Goal: Find specific page/section: Find specific page/section

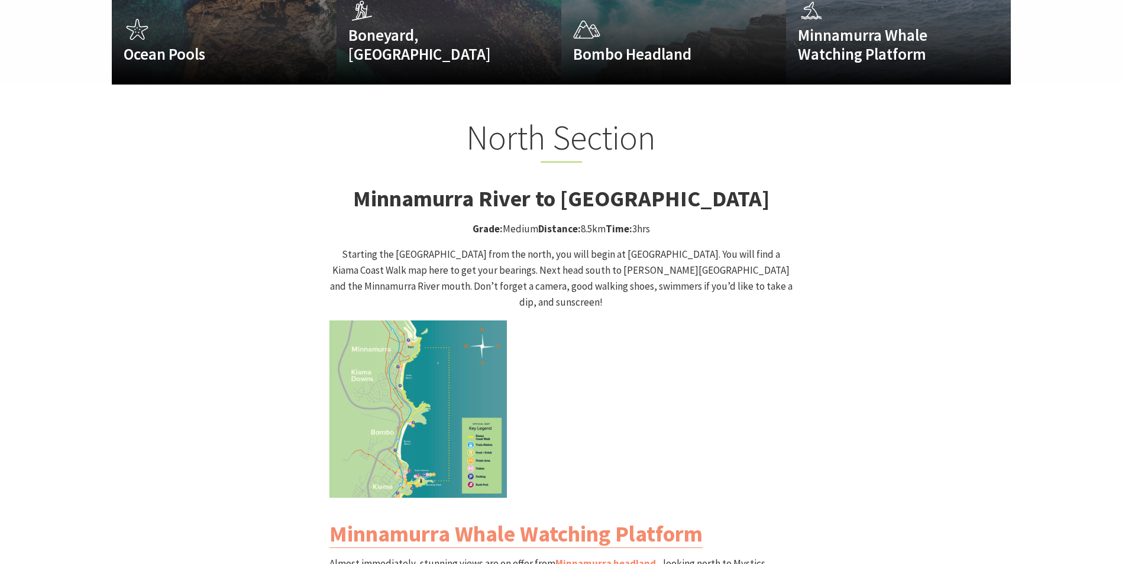
scroll to position [1065, 0]
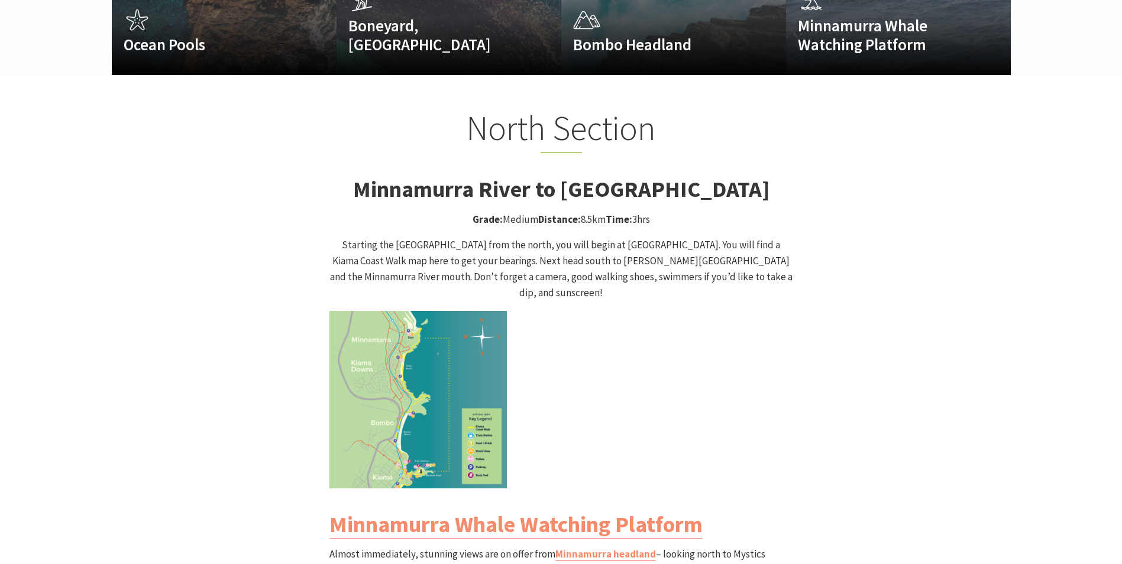
click at [422, 412] on img at bounding box center [417, 399] width 177 height 177
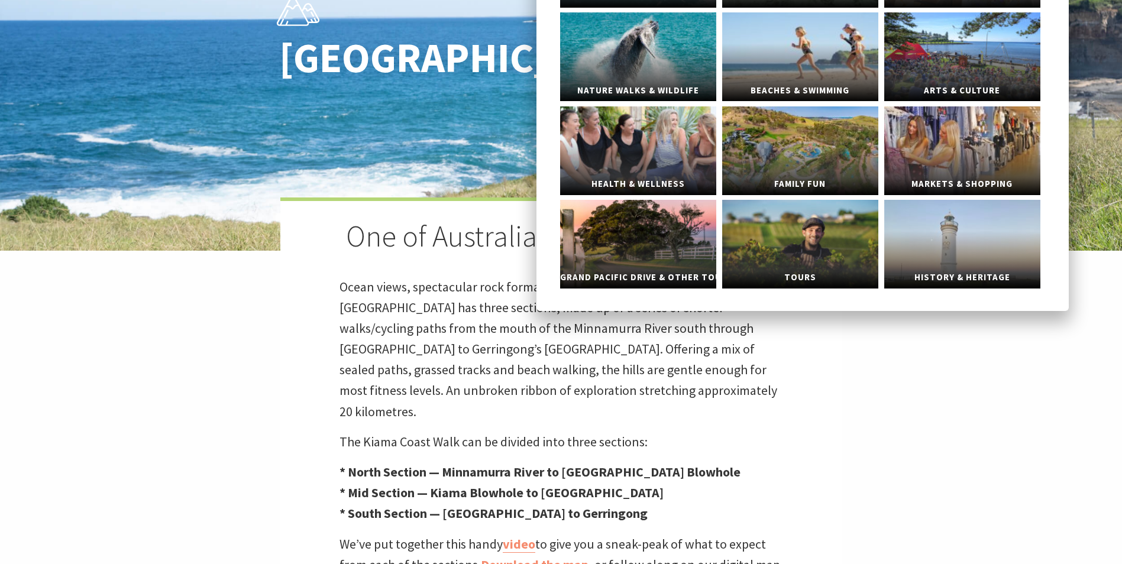
scroll to position [177, 0]
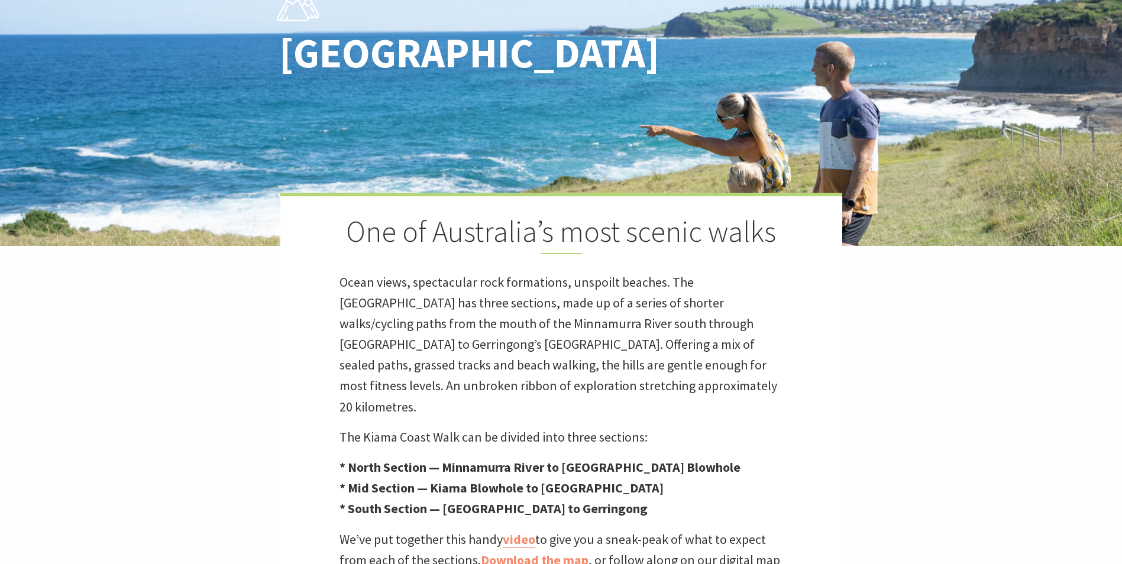
drag, startPoint x: 998, startPoint y: 354, endPoint x: 1026, endPoint y: 350, distance: 28.7
click at [998, 355] on div "[GEOGRAPHIC_DATA] One of Australia’s most scenic walks Ocean views, spectacular…" at bounding box center [561, 259] width 1122 height 873
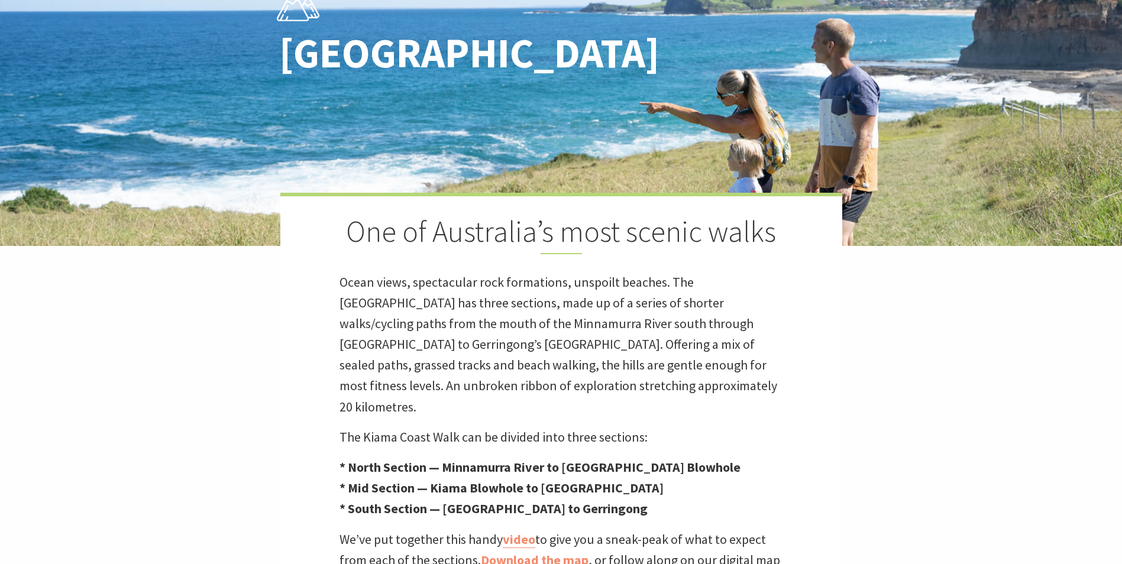
scroll to position [0, 0]
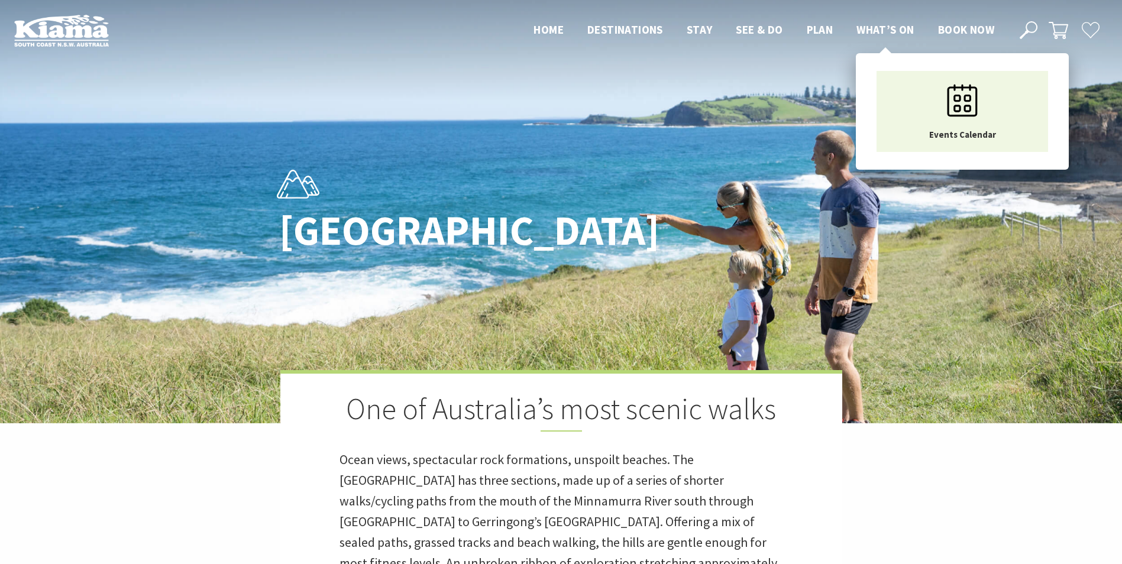
click at [869, 25] on span "What’s On" at bounding box center [885, 29] width 58 height 14
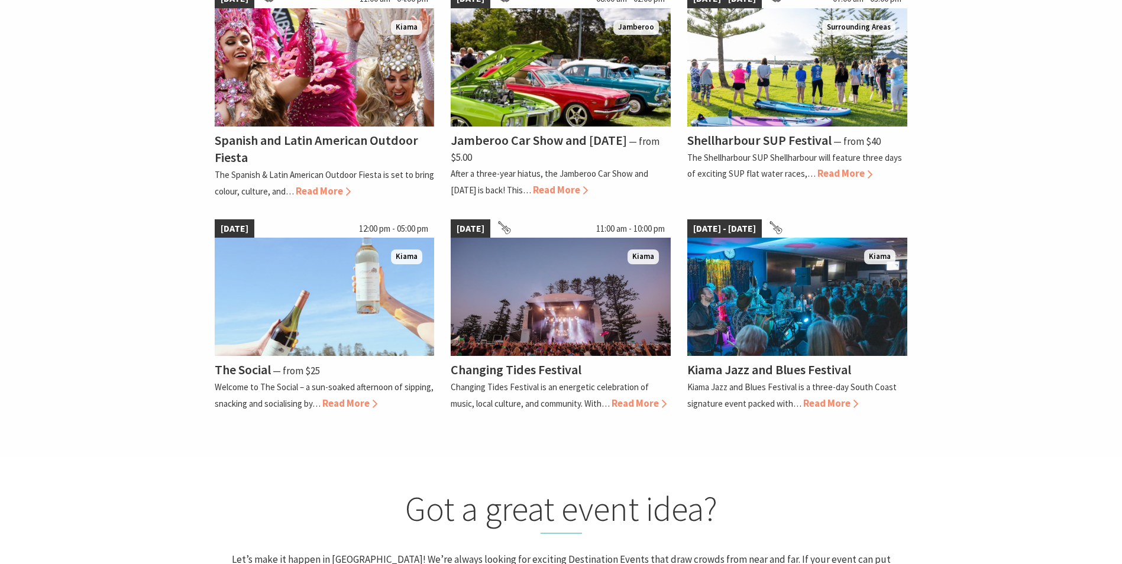
scroll to position [946, 0]
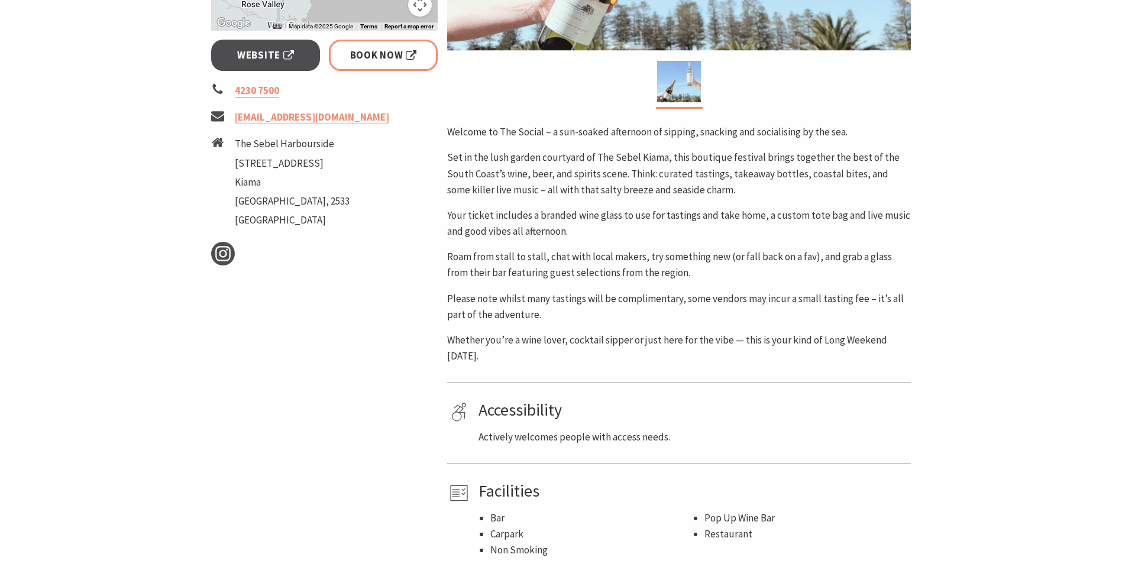
scroll to position [473, 0]
